Goal: Information Seeking & Learning: Understand process/instructions

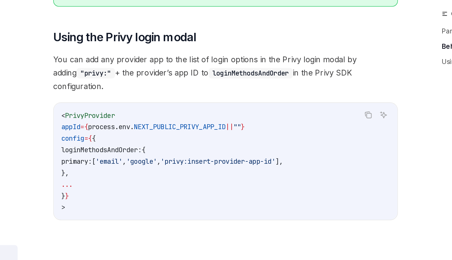
scroll to position [397, 0]
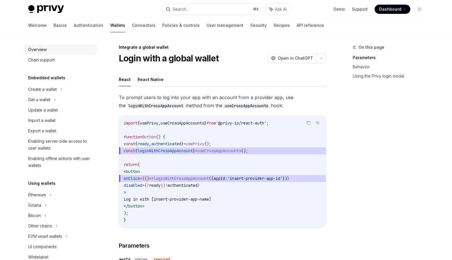
click at [76, 51] on div "Overview" at bounding box center [61, 49] width 66 height 7
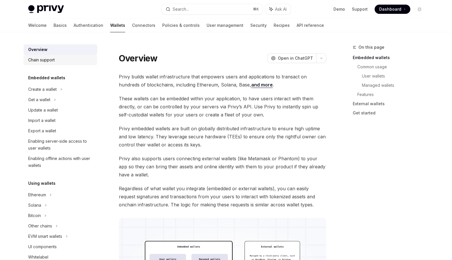
click at [75, 57] on div "Chain support" at bounding box center [61, 59] width 66 height 7
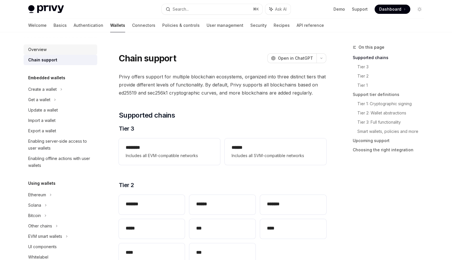
click at [77, 52] on div "Overview" at bounding box center [61, 49] width 66 height 7
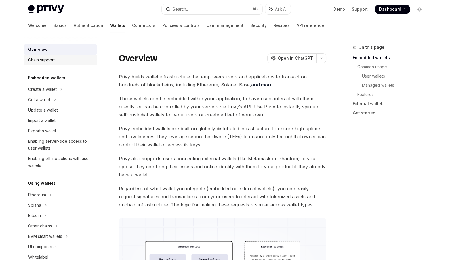
click at [75, 61] on div "Chain support" at bounding box center [61, 59] width 66 height 7
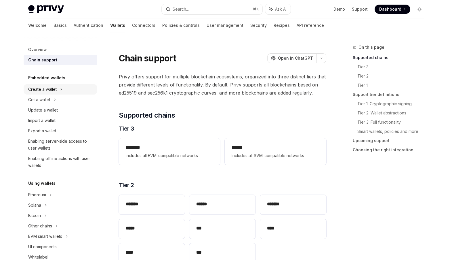
click at [56, 90] on div "Create a wallet" at bounding box center [42, 89] width 28 height 7
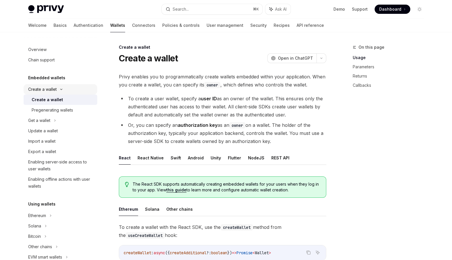
click at [56, 90] on div "Create a wallet" at bounding box center [42, 89] width 28 height 7
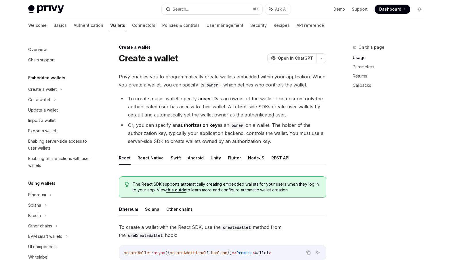
click at [71, 59] on div "Chain support" at bounding box center [61, 59] width 66 height 7
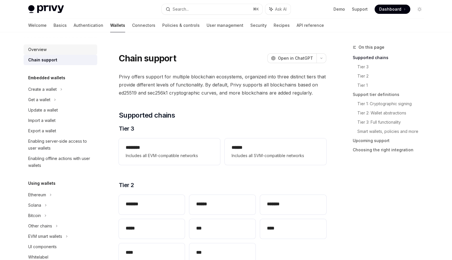
click at [69, 47] on div "Overview" at bounding box center [61, 49] width 66 height 7
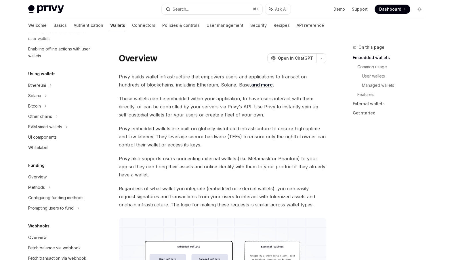
scroll to position [116, 0]
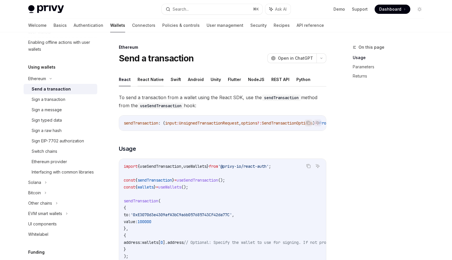
click at [159, 77] on button "React Native" at bounding box center [151, 80] width 26 height 14
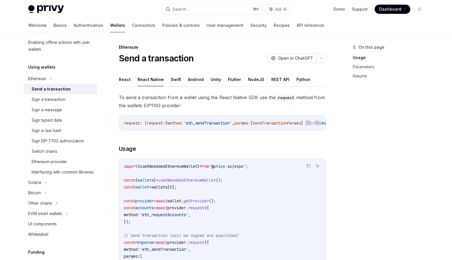
click at [171, 79] on button "Swift" at bounding box center [176, 80] width 10 height 14
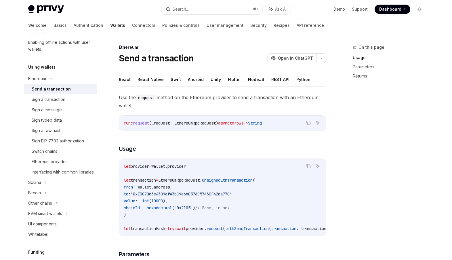
click at [189, 79] on button "Android" at bounding box center [196, 80] width 16 height 14
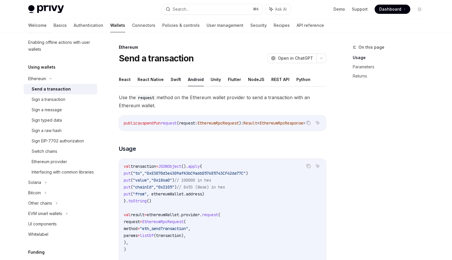
click at [211, 79] on button "Unity" at bounding box center [216, 80] width 10 height 14
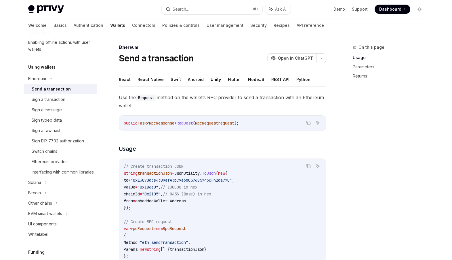
click at [236, 79] on button "Flutter" at bounding box center [234, 80] width 13 height 14
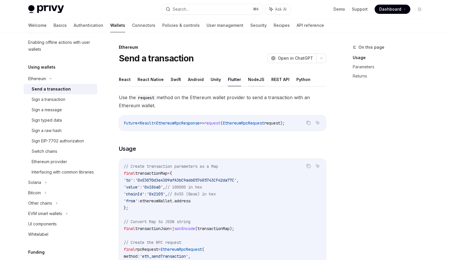
click at [248, 79] on button "NodeJS" at bounding box center [256, 80] width 16 height 14
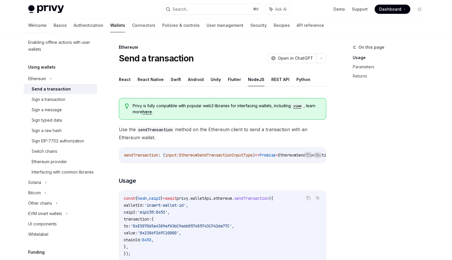
click at [265, 79] on ul "React React Native Swift Android Unity Flutter NodeJS REST API Python" at bounding box center [223, 80] width 208 height 14
click at [271, 79] on button "REST API" at bounding box center [280, 80] width 18 height 14
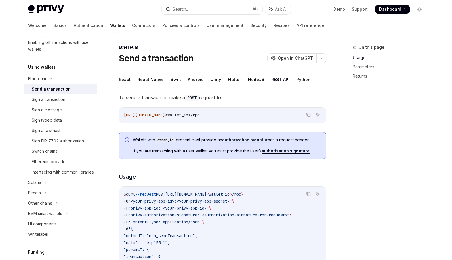
click at [302, 76] on button "Python" at bounding box center [303, 80] width 14 height 14
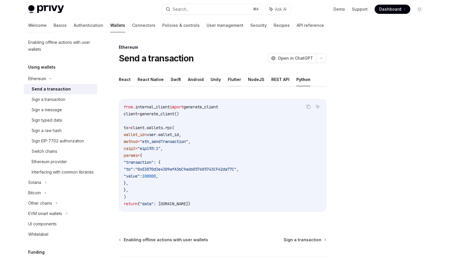
click at [235, 82] on button "Flutter" at bounding box center [234, 80] width 13 height 14
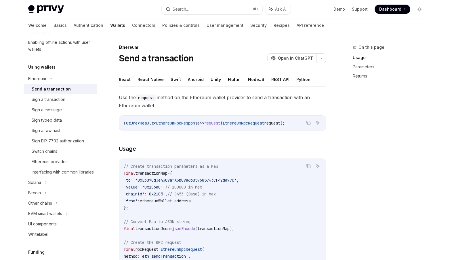
click at [248, 85] on button "NodeJS" at bounding box center [256, 80] width 16 height 14
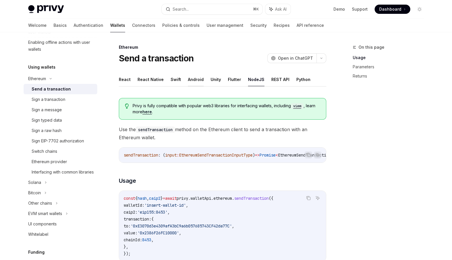
click at [199, 80] on button "Android" at bounding box center [196, 80] width 16 height 14
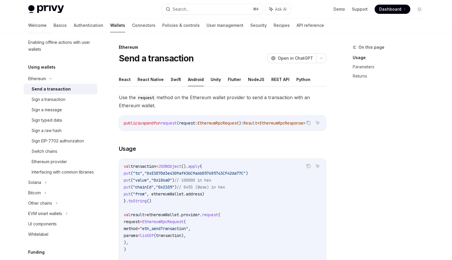
click at [122, 81] on button "React" at bounding box center [125, 80] width 12 height 14
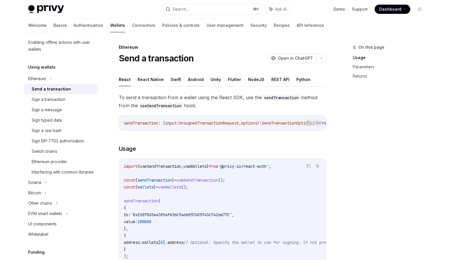
click at [199, 79] on button "Android" at bounding box center [196, 80] width 16 height 14
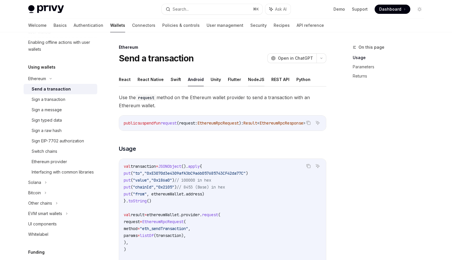
click at [248, 79] on button "NodeJS" at bounding box center [256, 80] width 16 height 14
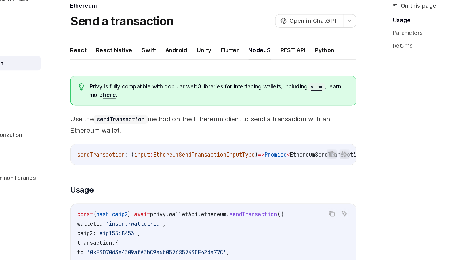
click at [151, 110] on link "here" at bounding box center [146, 111] width 9 height 5
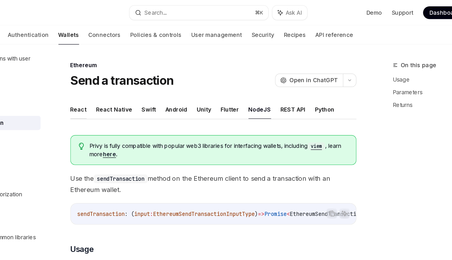
click at [126, 79] on button "React" at bounding box center [125, 80] width 12 height 14
type textarea "*"
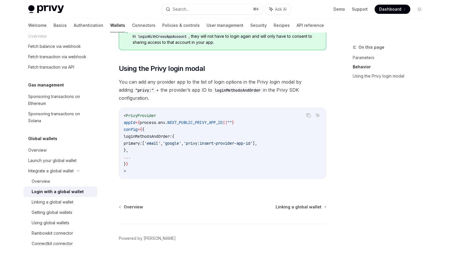
scroll to position [393, 0]
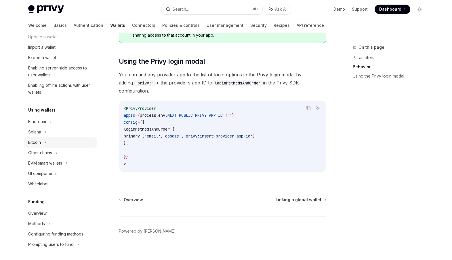
scroll to position [71, 0]
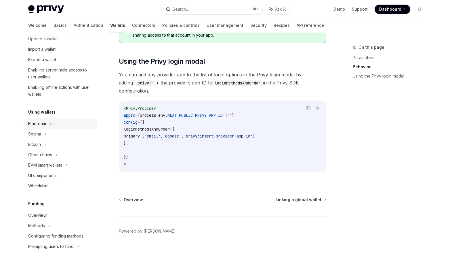
click at [52, 23] on div "Ethereum" at bounding box center [61, 18] width 74 height 10
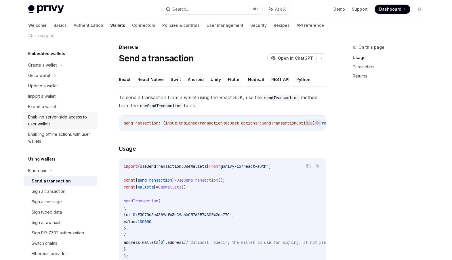
scroll to position [23, 0]
click at [74, 65] on div "Create a wallet" at bounding box center [61, 66] width 74 height 10
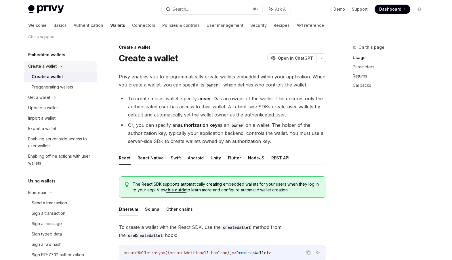
click at [74, 65] on div "Create a wallet" at bounding box center [61, 66] width 74 height 10
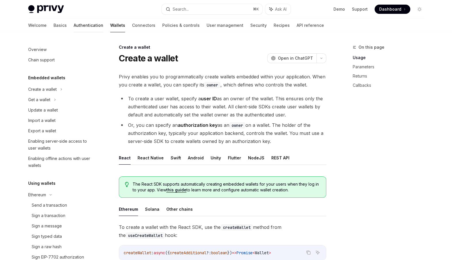
click at [74, 25] on link "Authentication" at bounding box center [89, 25] width 30 height 14
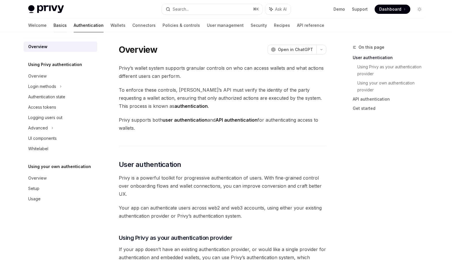
click at [54, 24] on link "Basics" at bounding box center [60, 25] width 13 height 14
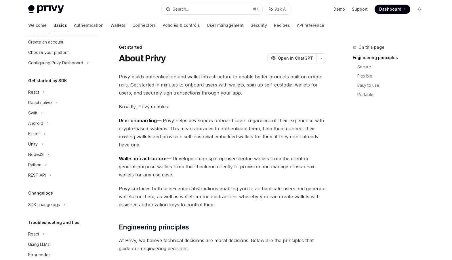
scroll to position [26, 0]
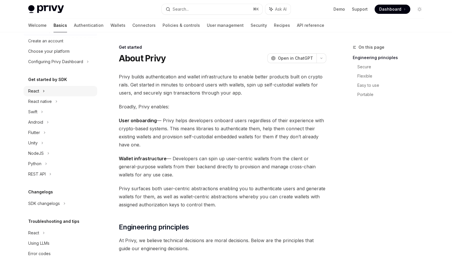
click at [53, 92] on div "React" at bounding box center [61, 91] width 74 height 10
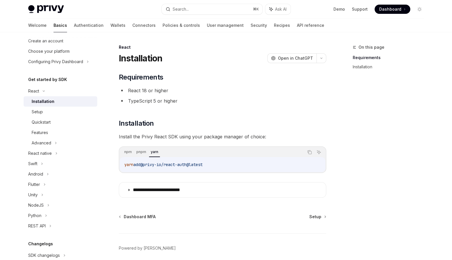
click at [217, 167] on code "yarn add @privy-io/react-auth@latest" at bounding box center [222, 164] width 197 height 7
copy div "yarn add @privy-io/react-auth@latest"
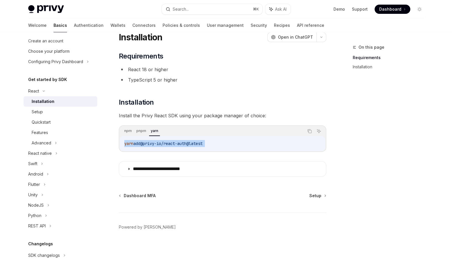
scroll to position [23, 0]
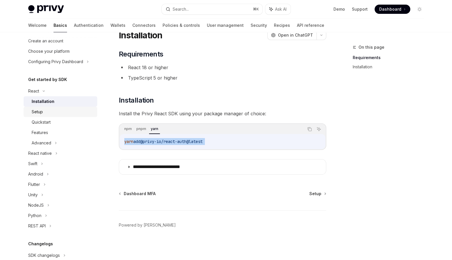
click at [57, 113] on div "Setup" at bounding box center [63, 111] width 62 height 7
type textarea "*"
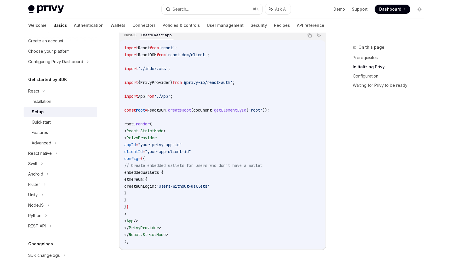
scroll to position [167, 0]
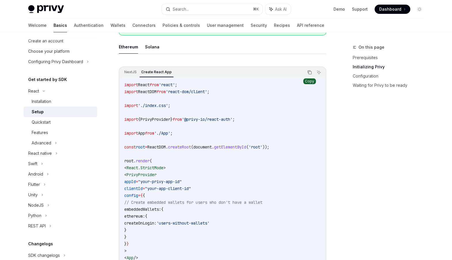
click at [309, 69] on button "Copy the contents from the code block" at bounding box center [309, 71] width 7 height 7
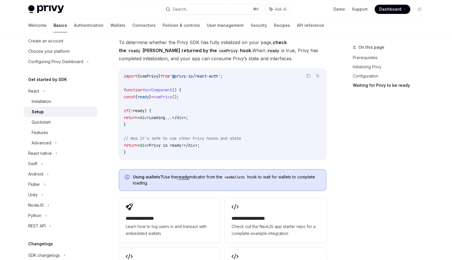
scroll to position [607, 0]
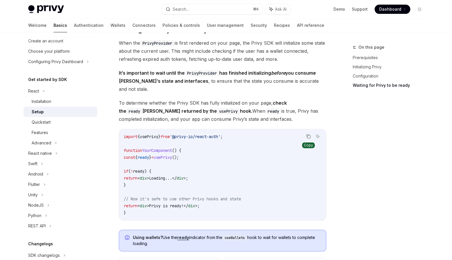
click at [309, 134] on icon "Copy the contents from the code block" at bounding box center [308, 136] width 5 height 5
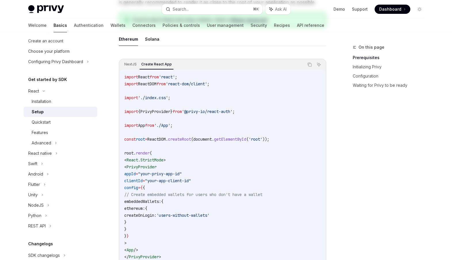
scroll to position [0, 0]
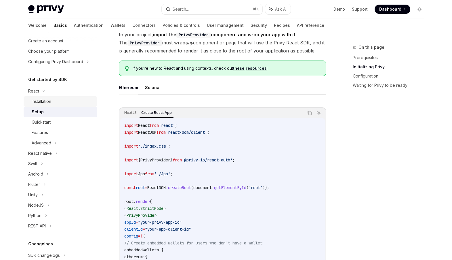
click at [79, 100] on div "Installation" at bounding box center [63, 101] width 62 height 7
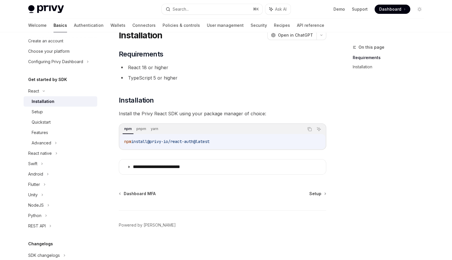
click at [149, 138] on code "npm install @privy-io/react-auth@latest" at bounding box center [222, 141] width 197 height 7
copy div "npm install @privy-io/react-auth@latest"
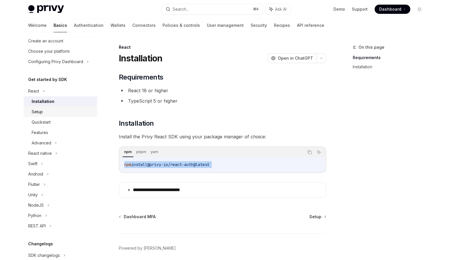
click at [73, 110] on div "Setup" at bounding box center [63, 111] width 62 height 7
type textarea "*"
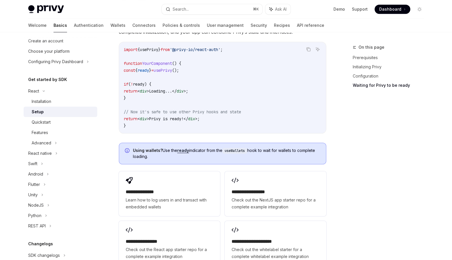
scroll to position [627, 0]
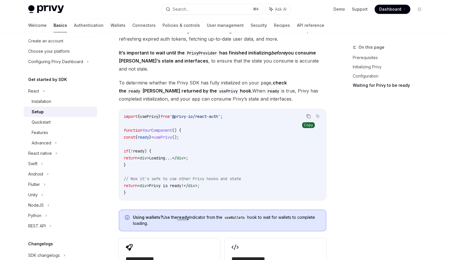
click at [309, 114] on icon "Copy the contents from the code block" at bounding box center [308, 116] width 5 height 5
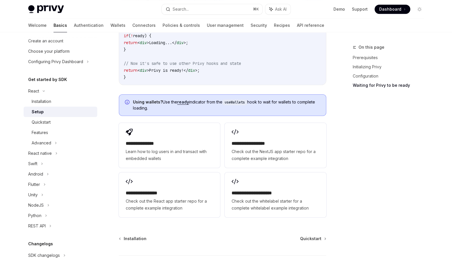
scroll to position [778, 0]
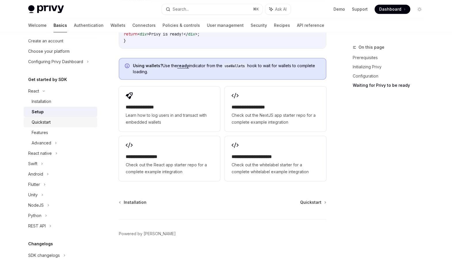
click at [81, 124] on div "Quickstart" at bounding box center [63, 122] width 62 height 7
type textarea "*"
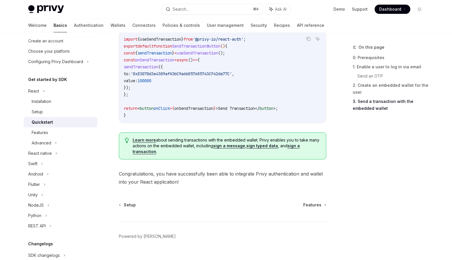
scroll to position [576, 0]
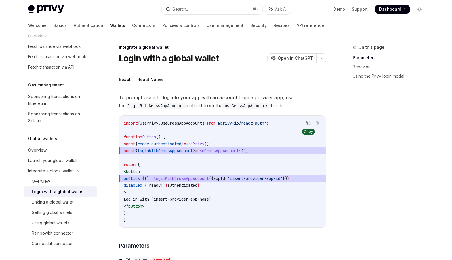
click at [311, 123] on button "Copy the contents from the code block" at bounding box center [308, 122] width 7 height 7
drag, startPoint x: 157, startPoint y: 204, endPoint x: 134, endPoint y: 171, distance: 40.5
click at [134, 171] on code "import { usePrivy , useCrossAppAccounts } from '@privy-io/react-auth' ; functio…" at bounding box center [223, 171] width 198 height 104
copy code "< button onClick = { () => loginWithCrossAppAccount ({ appId: 'insert-provider-…"
click at [199, 147] on span "const { loginWithCrossAppAccount } = useCrossAppAccounts ();" at bounding box center [223, 150] width 198 height 7
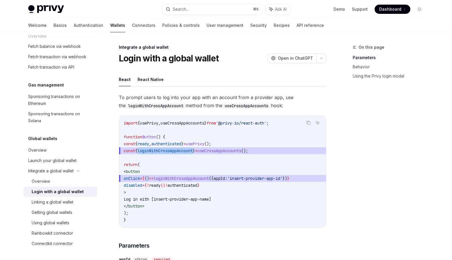
click at [199, 147] on span "const { loginWithCrossAppAccount } = useCrossAppAccounts ();" at bounding box center [223, 150] width 198 height 7
copy code "const { loginWithCrossAppAccount } = useCrossAppAccounts ();"
click at [181, 143] on span "authenticated" at bounding box center [166, 143] width 30 height 5
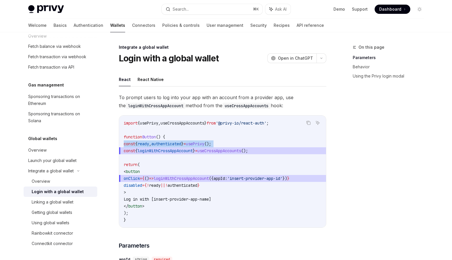
click at [181, 143] on span "authenticated" at bounding box center [166, 143] width 30 height 5
copy code "const { ready , authenticated } = usePrivy ();"
click at [387, 7] on span "Dashboard" at bounding box center [390, 9] width 22 height 6
click at [165, 134] on span "() {" at bounding box center [160, 136] width 9 height 5
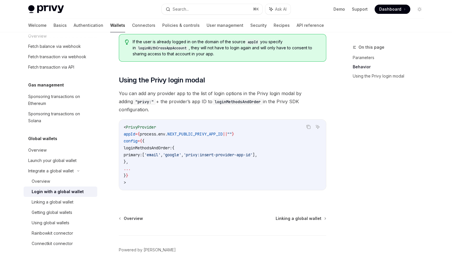
scroll to position [397, 0]
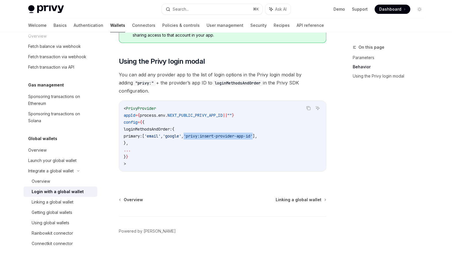
drag, startPoint x: 285, startPoint y: 129, endPoint x: 213, endPoint y: 131, distance: 71.4
click at [213, 133] on span "'privy:insert-provider-app-id'" at bounding box center [218, 135] width 69 height 5
copy span "'privy:insert-provider-app-id'"
copy code "loginMethodsAndOrder: { primary: [ 'email' , 'google' , 'privy:insert-provider-…"
drag, startPoint x: 155, startPoint y: 137, endPoint x: 125, endPoint y: 125, distance: 32.3
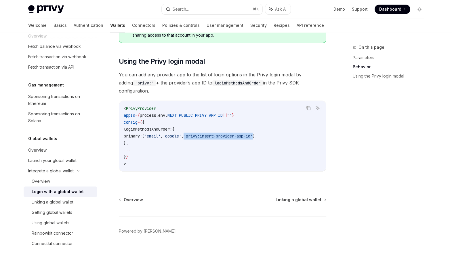
click at [125, 125] on code "< PrivyProvider appId = { process . env . NEXT_PUBLIC_PRIVY_APP_ID || "" } conf…" at bounding box center [223, 136] width 198 height 62
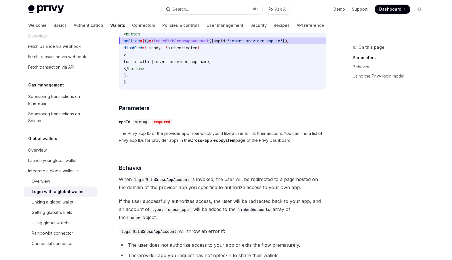
scroll to position [0, 0]
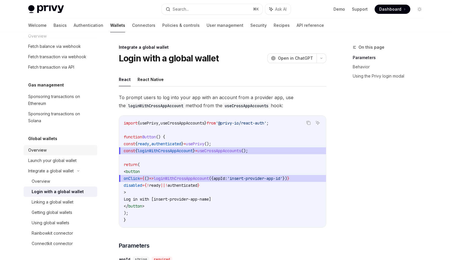
click at [66, 152] on div "Overview" at bounding box center [61, 149] width 66 height 7
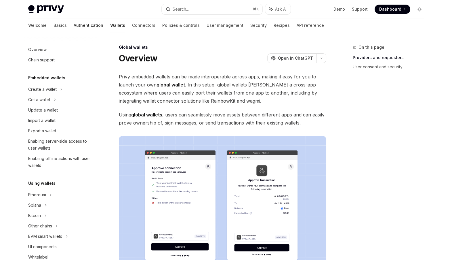
click at [74, 26] on link "Authentication" at bounding box center [89, 25] width 30 height 14
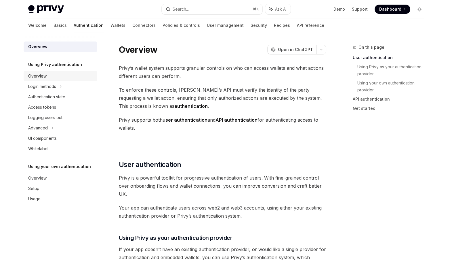
click at [44, 76] on div "Overview" at bounding box center [37, 76] width 18 height 7
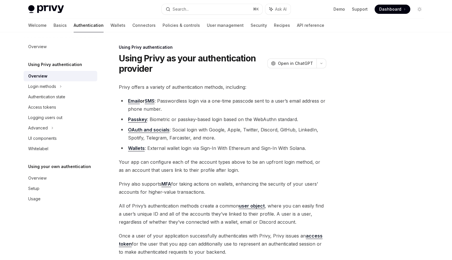
scroll to position [81, 0]
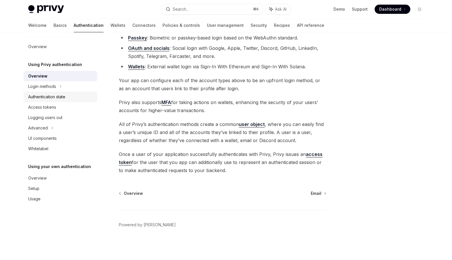
click at [68, 94] on div "Authentication state" at bounding box center [61, 96] width 66 height 7
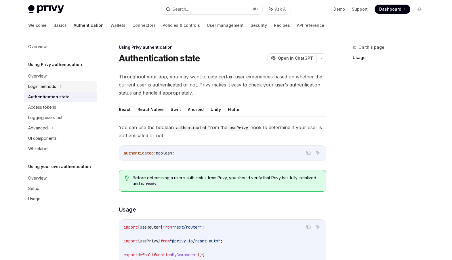
click at [70, 87] on div "Login methods" at bounding box center [61, 86] width 74 height 10
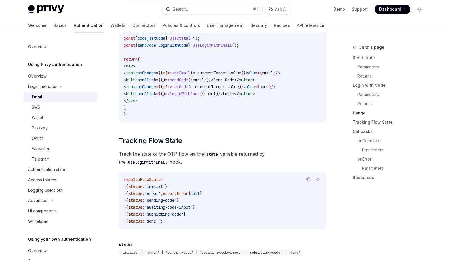
scroll to position [544, 0]
click at [84, 112] on link "Wallet" at bounding box center [61, 117] width 74 height 10
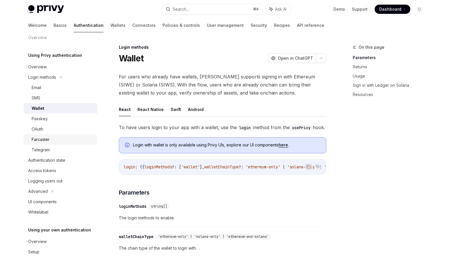
scroll to position [19, 0]
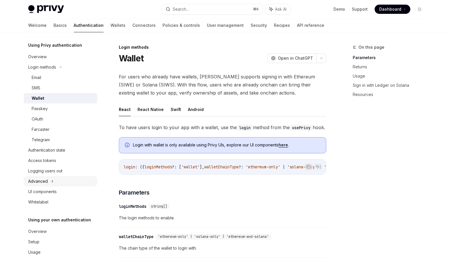
click at [63, 176] on div "Advanced" at bounding box center [61, 181] width 74 height 10
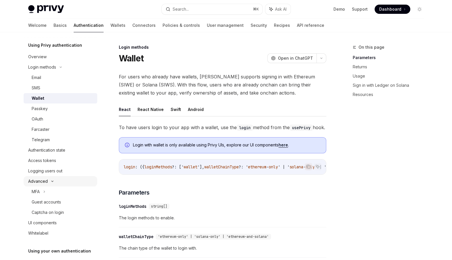
scroll to position [59, 0]
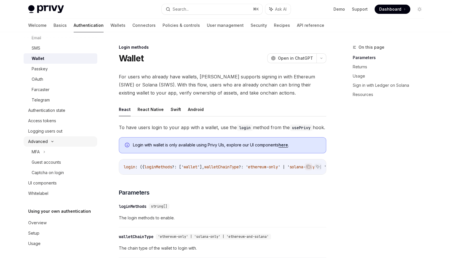
click at [63, 176] on link "Captcha on login" at bounding box center [61, 172] width 74 height 10
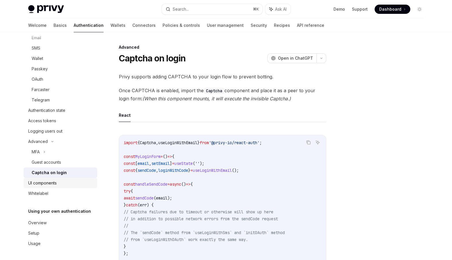
click at [60, 183] on div "UI components" at bounding box center [61, 182] width 66 height 7
type textarea "*"
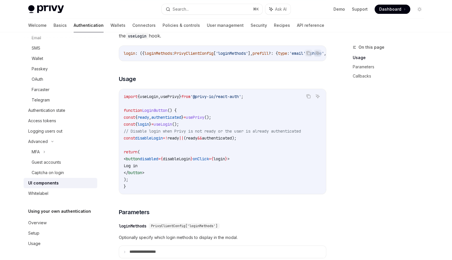
scroll to position [349, 0]
drag, startPoint x: 176, startPoint y: 174, endPoint x: 140, endPoint y: 162, distance: 37.9
click at [140, 162] on code "import { useLogin , usePrivy } from '@privy-io/react-auth' ; function LoginButt…" at bounding box center [223, 141] width 198 height 97
click at [138, 181] on code "import { useLogin , usePrivy } from '@privy-io/react-auth' ; function LoginButt…" at bounding box center [223, 141] width 198 height 97
drag, startPoint x: 175, startPoint y: 173, endPoint x: 143, endPoint y: 160, distance: 34.3
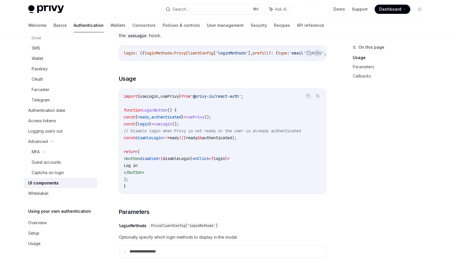
click at [143, 160] on code "import { useLogin , usePrivy } from '@privy-io/react-auth' ; function LoginButt…" at bounding box center [223, 141] width 198 height 97
copy code "< button disabled = { disableLogin } onClick = { login } > Log in </ button >"
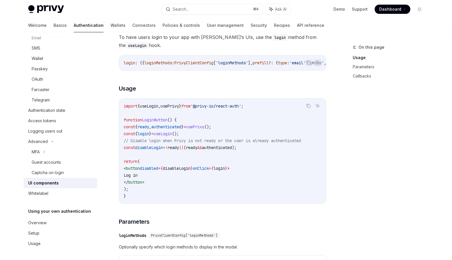
scroll to position [338, 0]
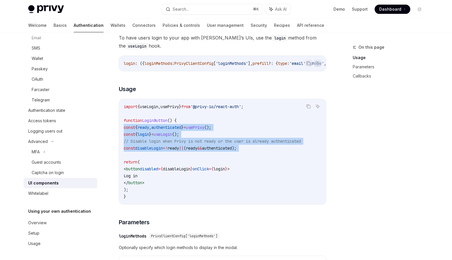
drag, startPoint x: 188, startPoint y: 155, endPoint x: 121, endPoint y: 131, distance: 70.6
click at [121, 131] on div "import { useLogin , usePrivy } from '@privy-io/react-auth' ; function LoginButt…" at bounding box center [222, 151] width 207 height 105
copy code "const { ready , authenticated } = usePrivy (); const { login } = useLogin (); /…"
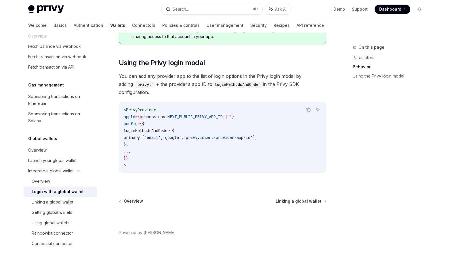
scroll to position [397, 0]
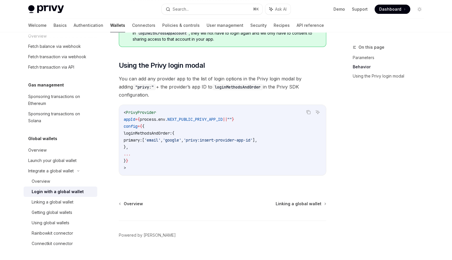
scroll to position [397, 0]
